Goal: Task Accomplishment & Management: Manage account settings

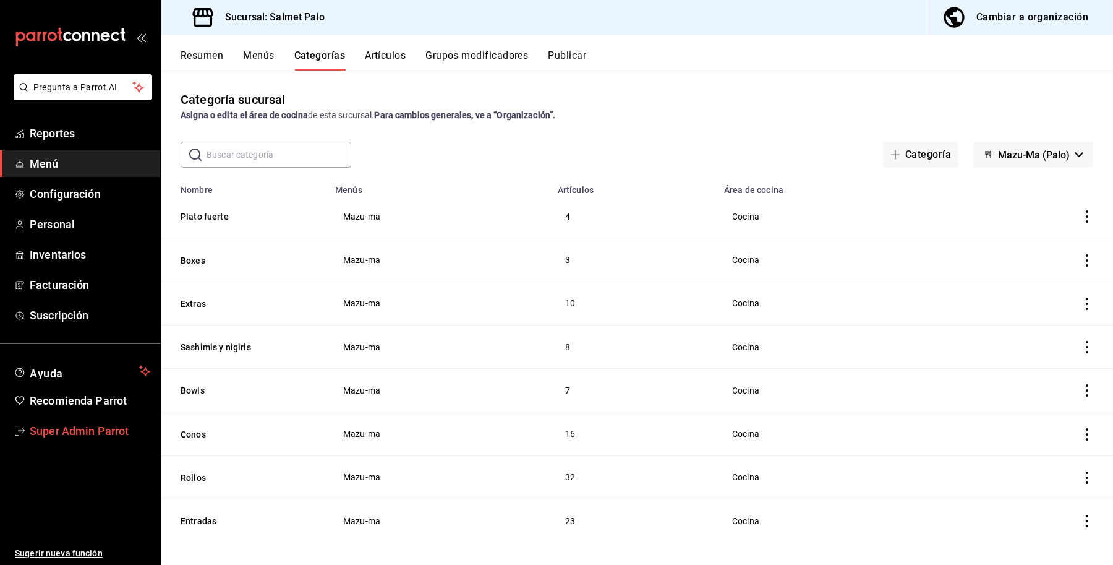
scroll to position [9, 0]
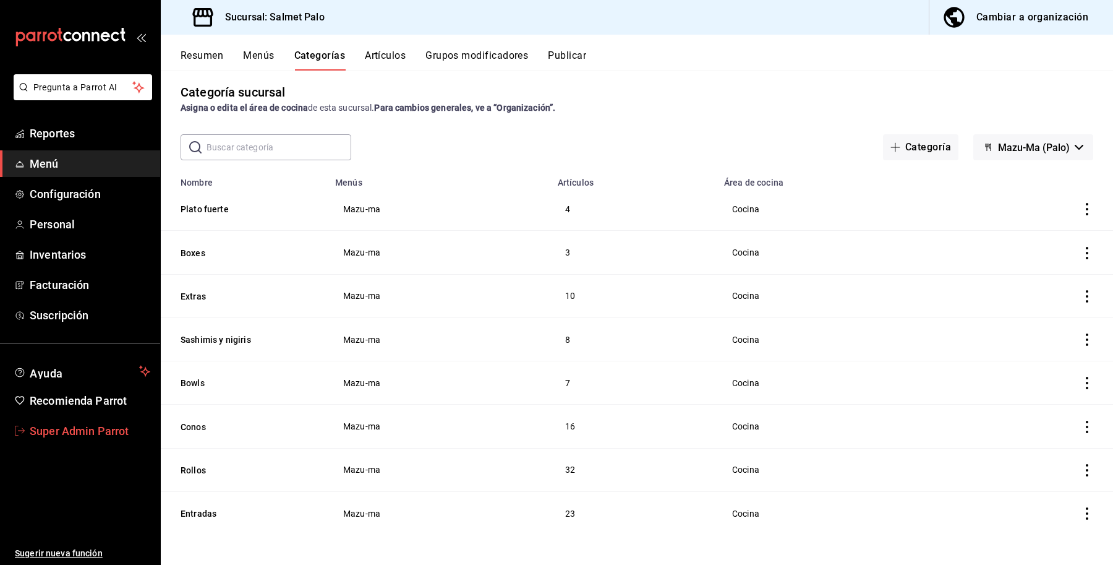
click at [91, 424] on span "Super Admin Parrot" at bounding box center [90, 430] width 121 height 17
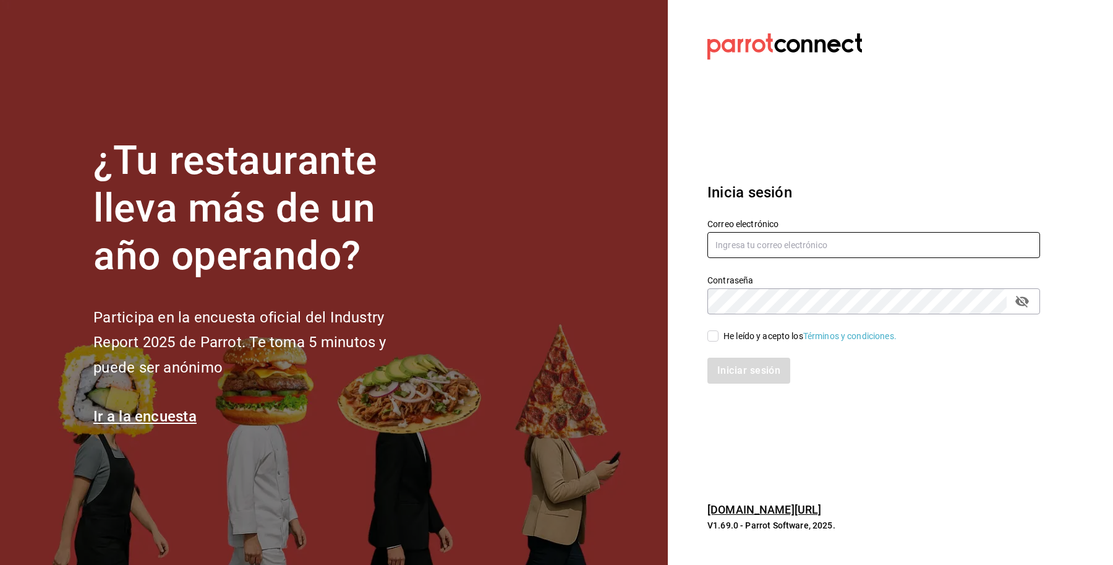
type input "salmetpalo@cdmx.com"
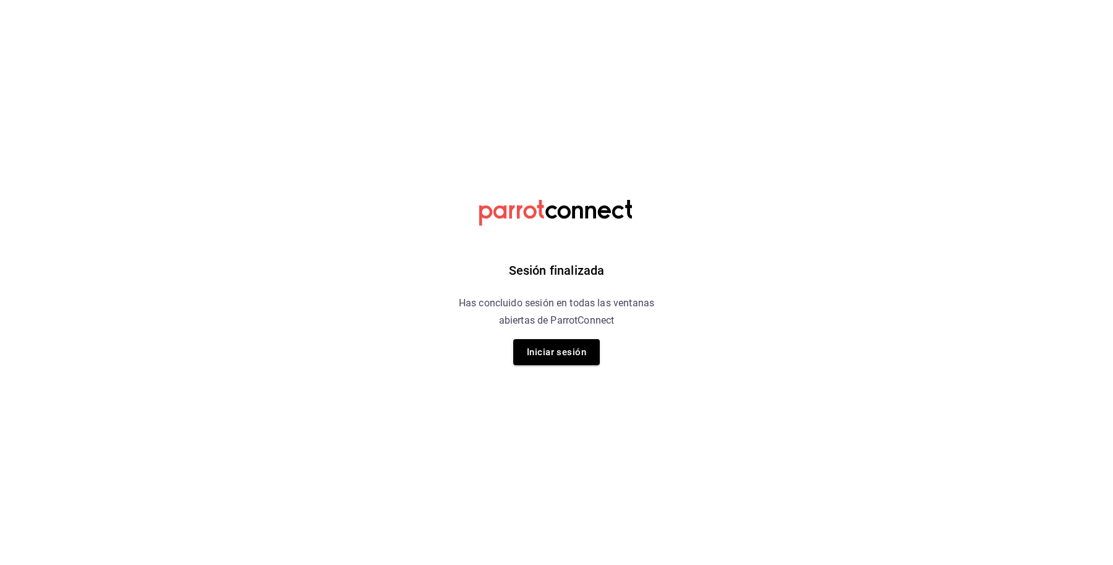
click at [635, 339] on div "Sesión finalizada Has concluido sesión en todas las ventanas abiertas de Parrot…" at bounding box center [557, 282] width 312 height 565
click at [570, 351] on button "Iniciar sesión" at bounding box center [556, 352] width 87 height 26
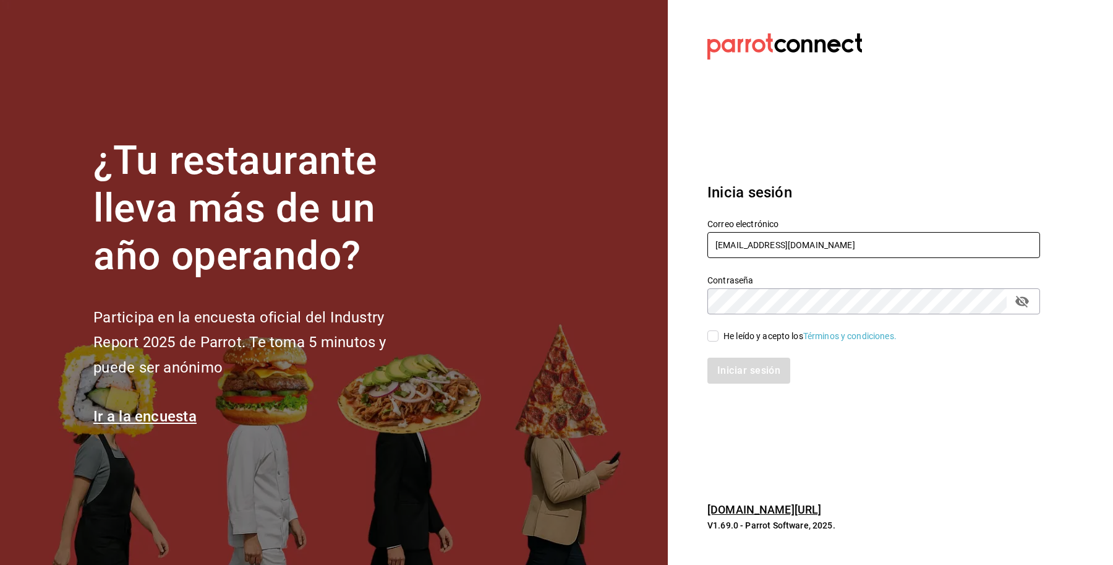
drag, startPoint x: 879, startPoint y: 245, endPoint x: 694, endPoint y: 224, distance: 185.5
click at [694, 224] on div "Correo electrónico salmetpalo@cdmx.com" at bounding box center [866, 231] width 347 height 56
paste input "wahaka@zicatela"
type input "[EMAIL_ADDRESS][DOMAIN_NAME]"
click at [777, 335] on div "He leído y acepto los Términos y condiciones." at bounding box center [809, 336] width 173 height 13
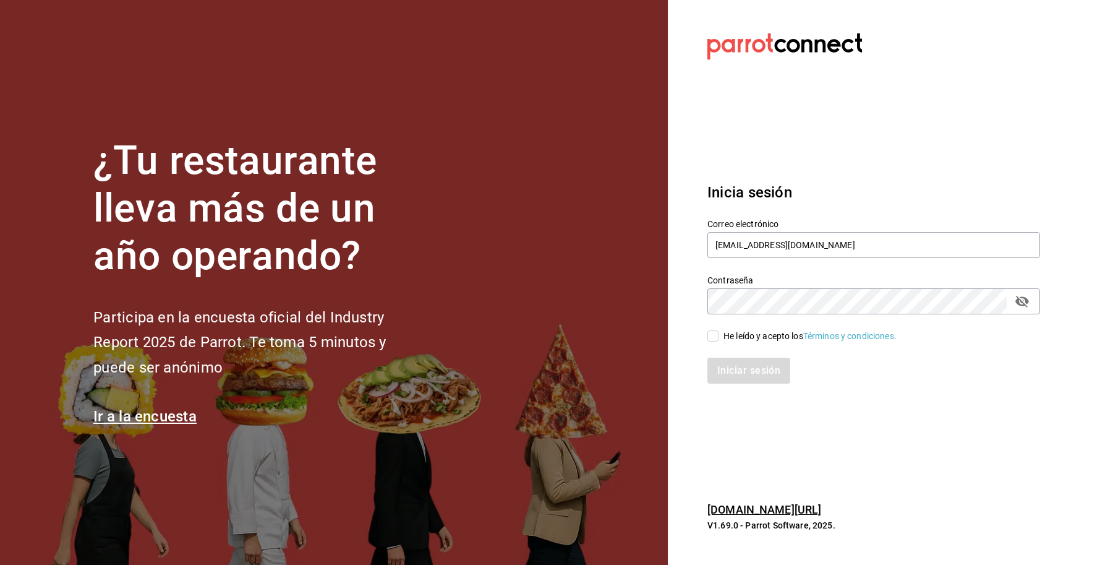
click at [718, 335] on input "He leído y acepto los Términos y condiciones." at bounding box center [712, 335] width 11 height 11
checkbox input "true"
click at [754, 370] on button "Iniciar sesión" at bounding box center [749, 370] width 84 height 26
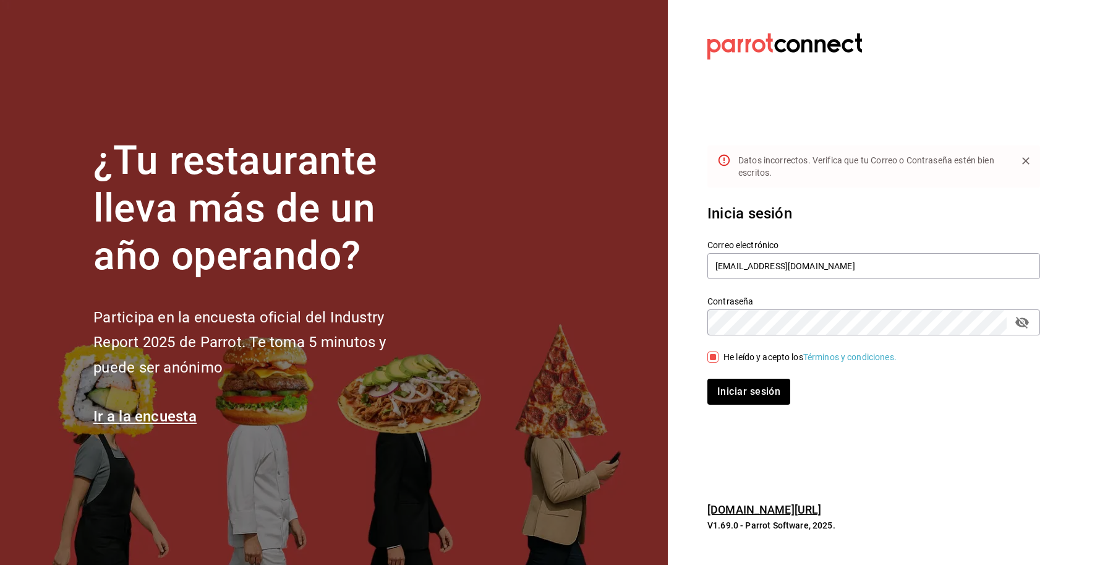
click at [1017, 317] on icon "passwordField" at bounding box center [1022, 323] width 14 height 12
click at [567, 326] on div "¿Tu restaurante lleva más de un año operando? Participa en la encuesta oficial …" at bounding box center [556, 282] width 1113 height 565
click at [740, 412] on div "Inicia sesión Correo electrónico wahaka@zicatela.com Contraseña Contraseña He l…" at bounding box center [873, 303] width 333 height 232
click at [740, 397] on button "Iniciar sesión" at bounding box center [749, 391] width 84 height 26
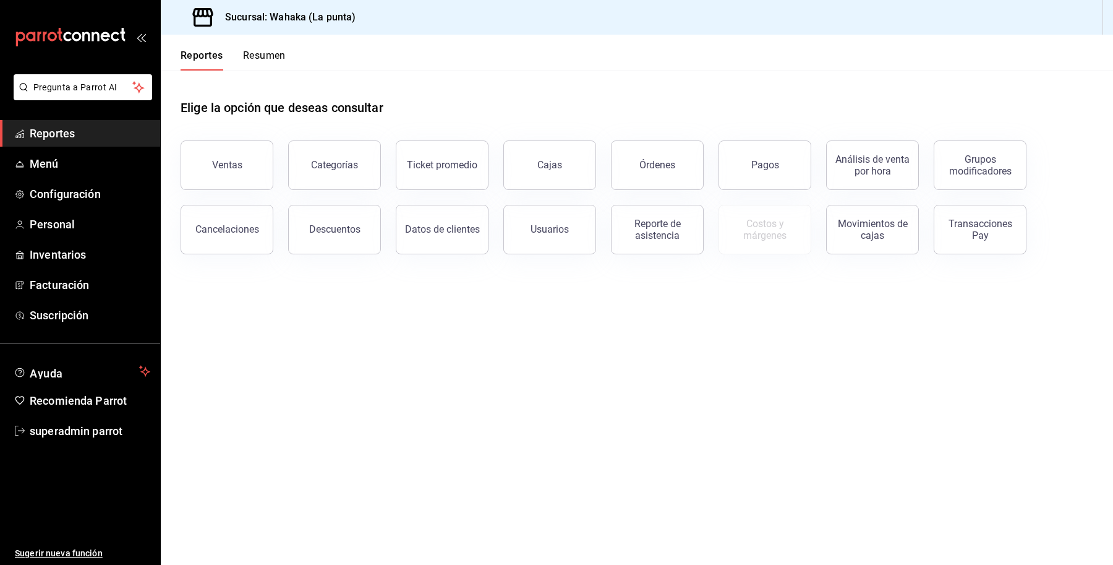
click at [514, 412] on main "Elige la opción que deseas consultar Ventas Categorías Ticket promedio Cajas Ór…" at bounding box center [637, 317] width 952 height 494
click at [38, 161] on span "Menú" at bounding box center [90, 163] width 121 height 17
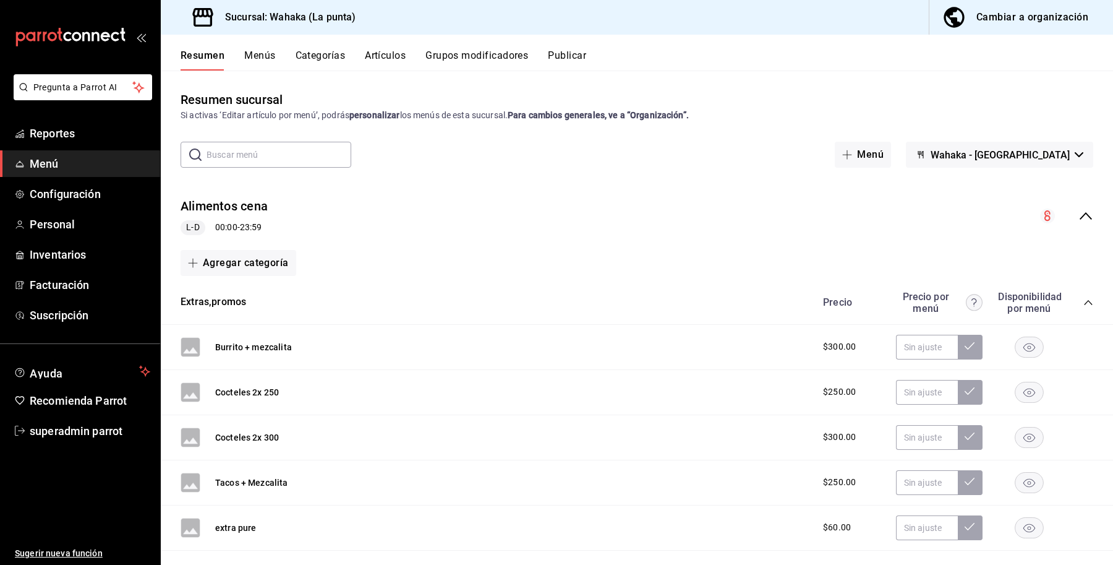
click at [1053, 150] on span "Wahaka - [GEOGRAPHIC_DATA]" at bounding box center [1000, 155] width 139 height 12
click at [1078, 202] on div at bounding box center [556, 282] width 1113 height 565
click at [1055, 134] on div "Resumen sucursal Si activas ‘Editar artículo por menú’, podrás personalizar los…" at bounding box center [637, 327] width 952 height 474
click at [1064, 147] on button "Wahaka - [GEOGRAPHIC_DATA]" at bounding box center [999, 155] width 187 height 26
click at [1010, 218] on li "Mandinga" at bounding box center [1044, 217] width 159 height 30
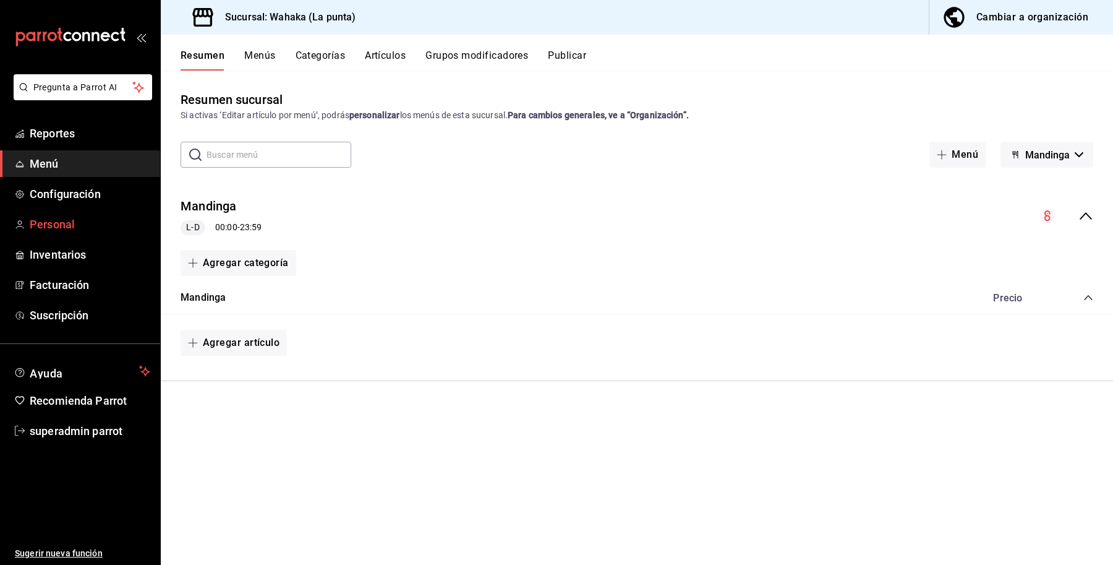
click at [56, 223] on span "Personal" at bounding box center [90, 224] width 121 height 17
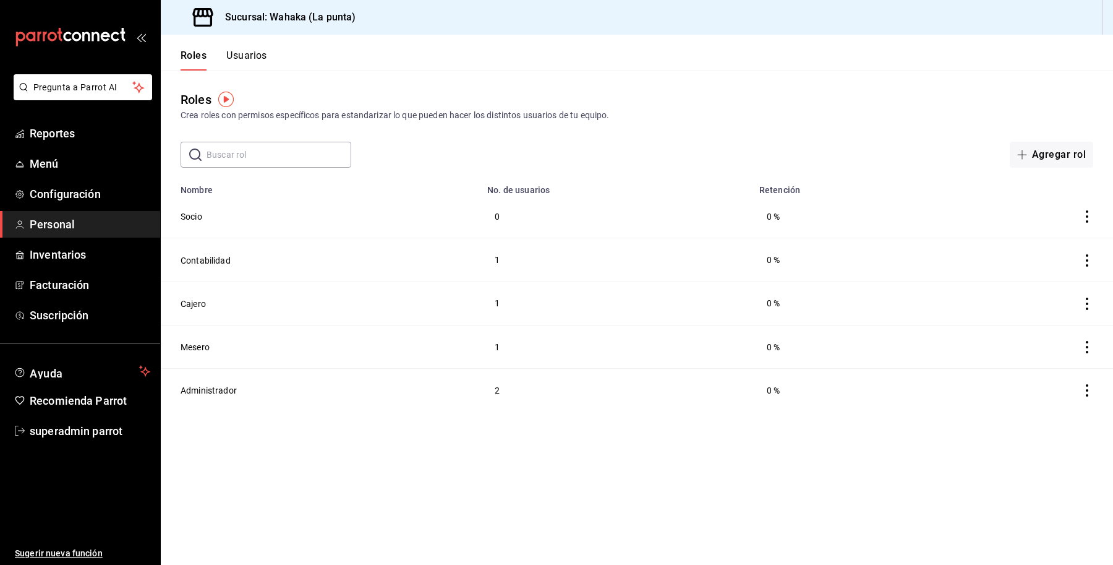
click at [257, 54] on button "Usuarios" at bounding box center [246, 59] width 41 height 21
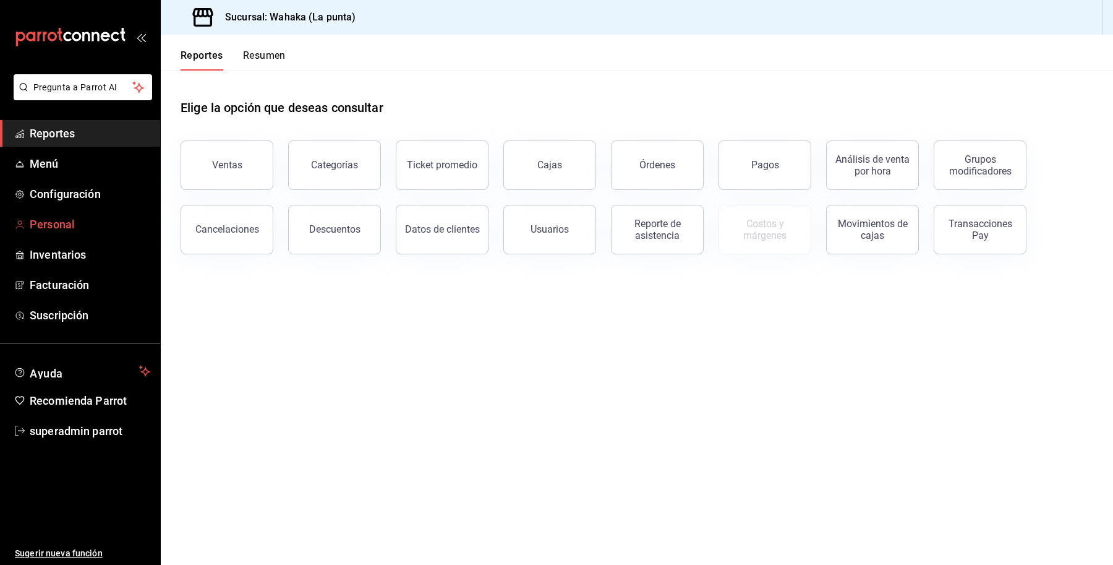
click at [48, 232] on link "Personal" at bounding box center [80, 224] width 160 height 27
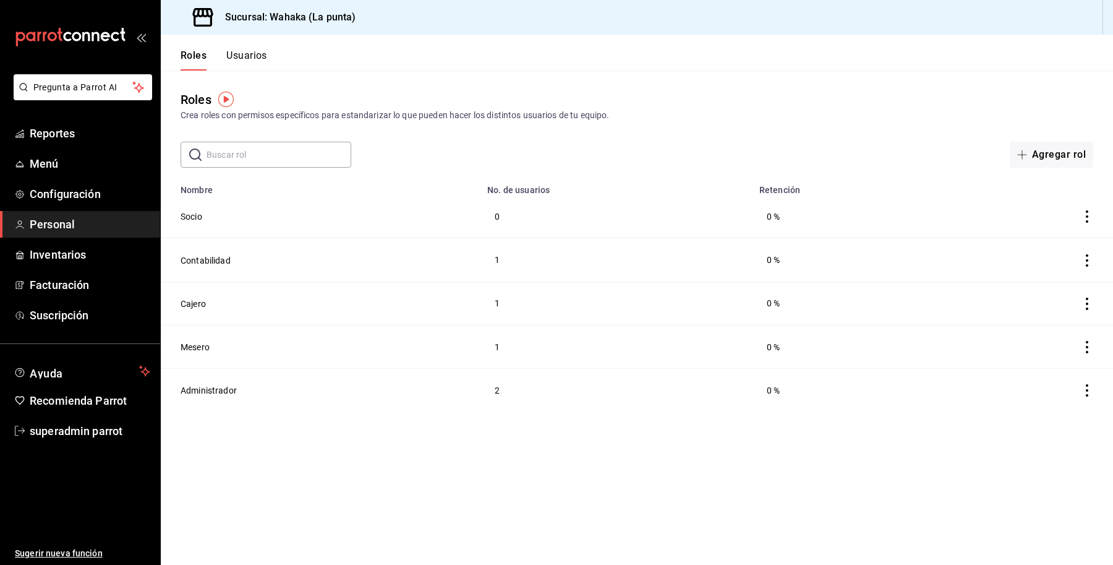
click at [263, 57] on button "Usuarios" at bounding box center [246, 59] width 41 height 21
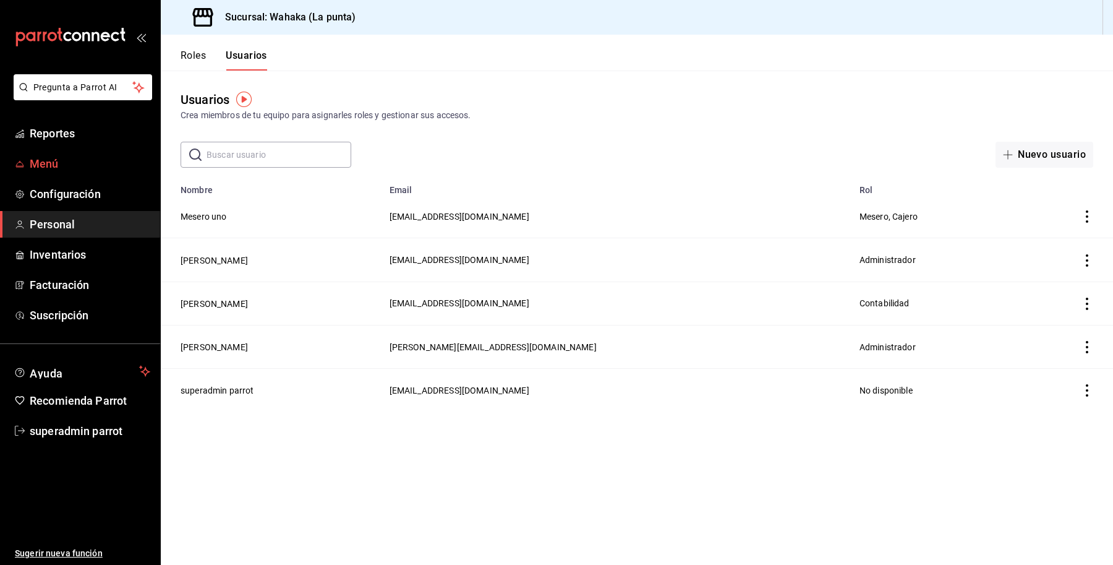
click at [69, 164] on span "Menú" at bounding box center [90, 163] width 121 height 17
